Goal: Navigation & Orientation: Find specific page/section

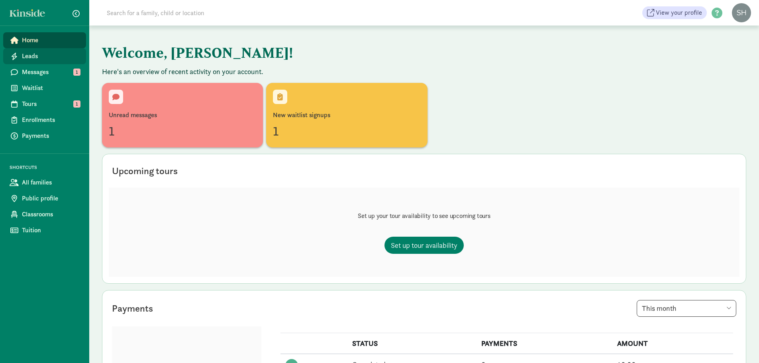
click at [51, 57] on span "Leads" at bounding box center [51, 56] width 58 height 10
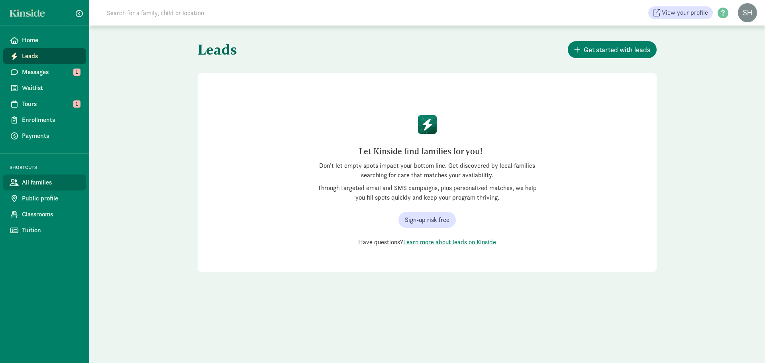
click at [48, 177] on link "All families" at bounding box center [44, 183] width 83 height 16
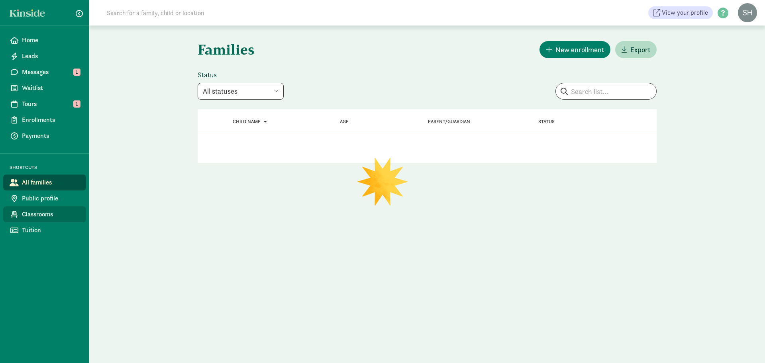
click at [44, 213] on span "Classrooms" at bounding box center [51, 215] width 58 height 10
